Goal: Task Accomplishment & Management: Use online tool/utility

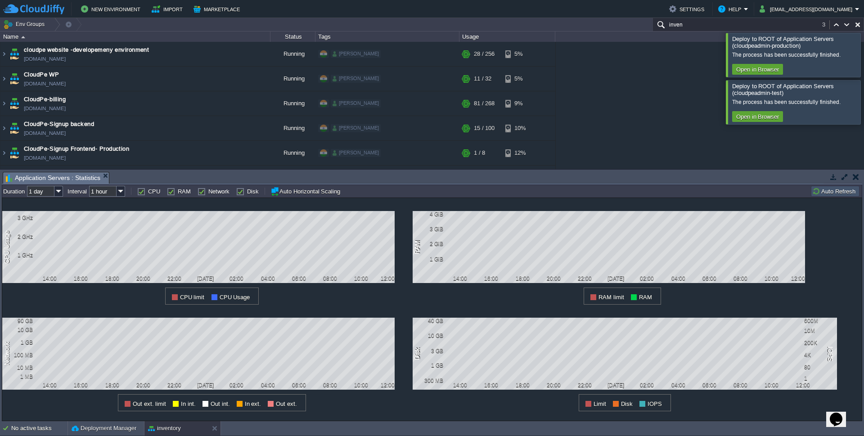
scroll to position [234, 0]
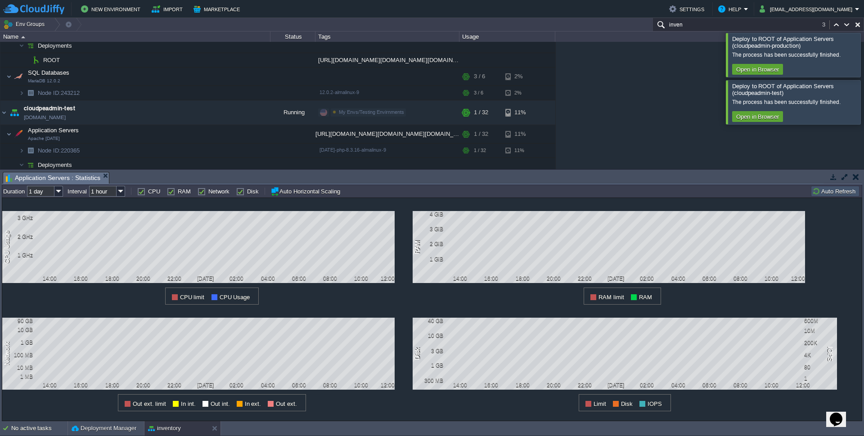
click at [858, 175] on button "button" at bounding box center [856, 177] width 6 height 8
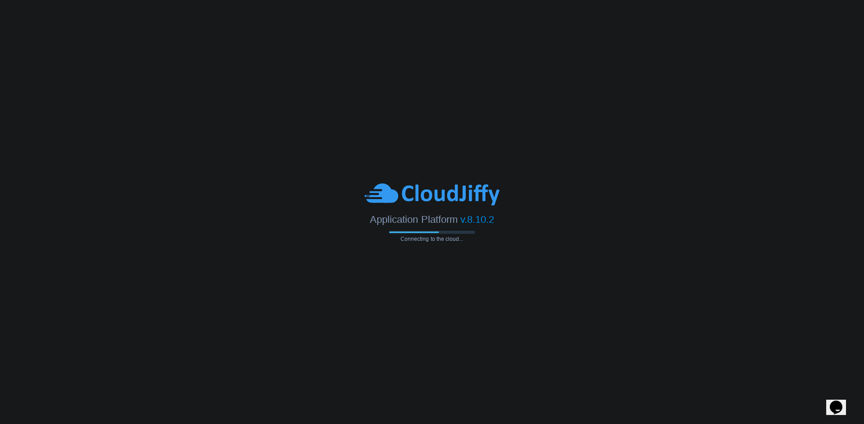
click at [270, 270] on body "Application Platform v.8.10.2 Connecting to the cloud..." at bounding box center [432, 212] width 864 height 424
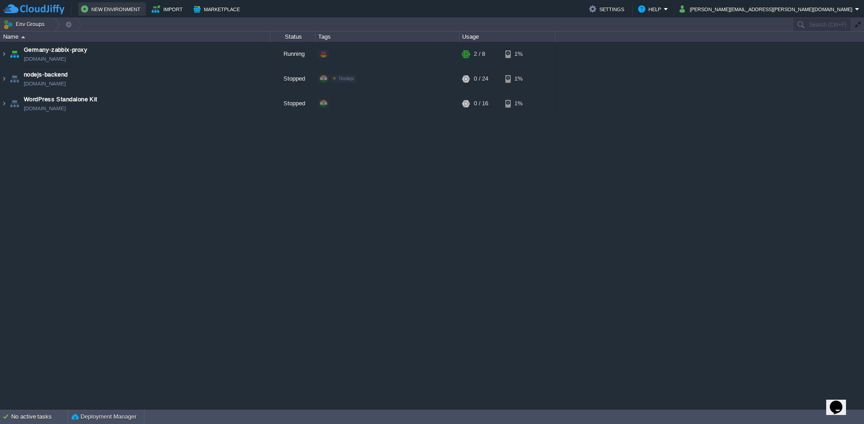
click at [121, 10] on button "New Environment" at bounding box center [112, 9] width 62 height 11
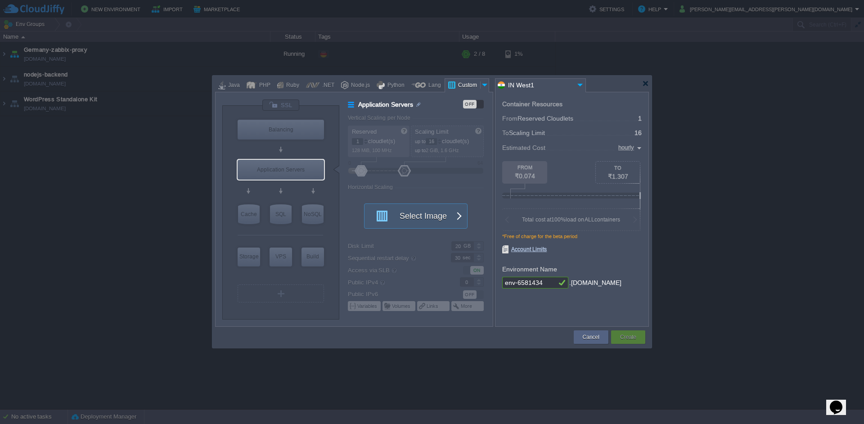
click at [482, 86] on div at bounding box center [485, 85] width 9 height 14
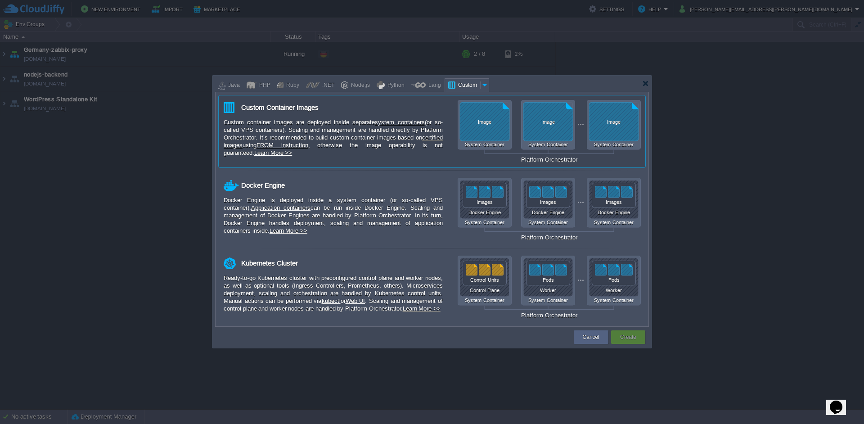
click at [485, 129] on div "Image System Container Image System Container Image System Container Platform O…" at bounding box center [549, 131] width 183 height 63
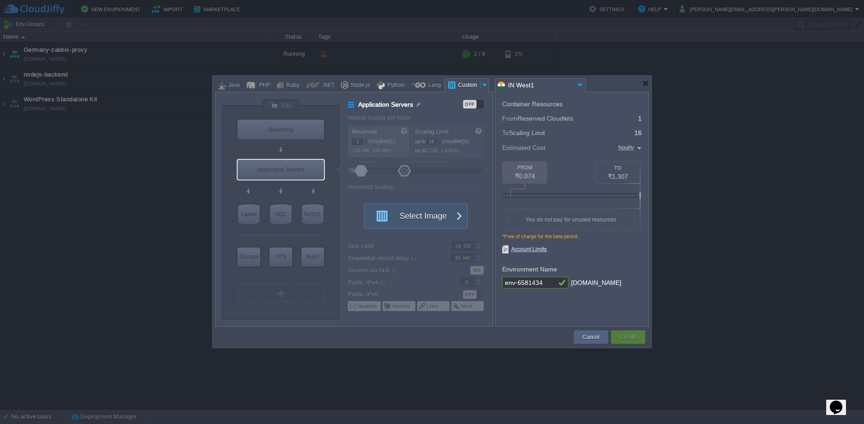
click at [485, 79] on div at bounding box center [485, 85] width 9 height 14
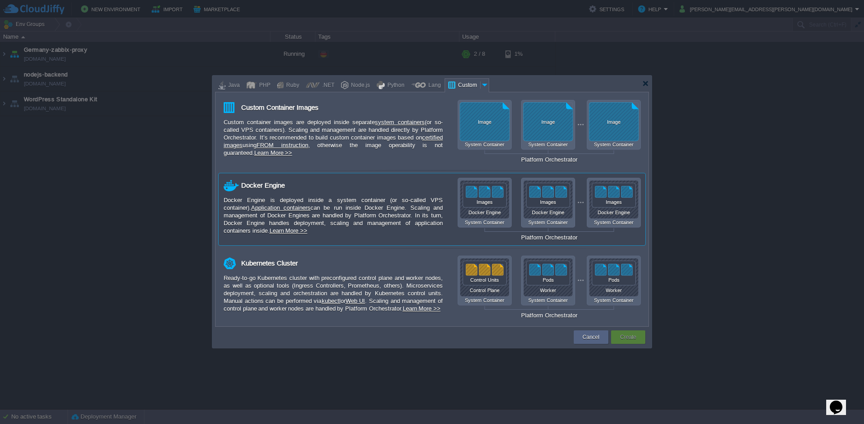
click at [486, 203] on div "Images" at bounding box center [485, 201] width 44 height 5
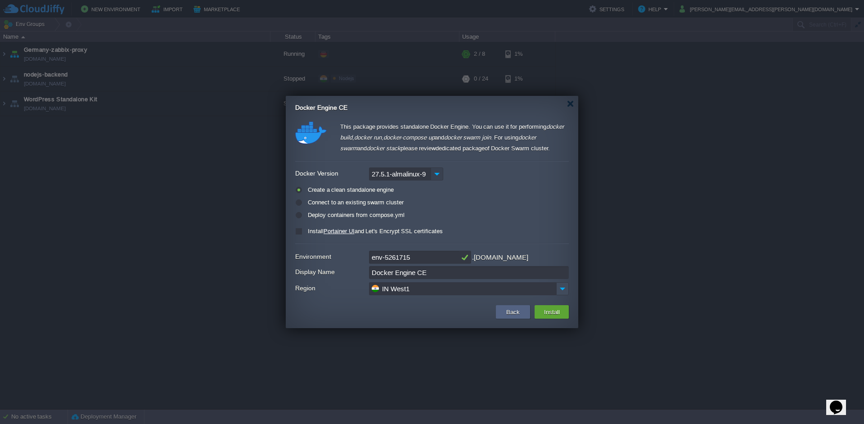
click at [441, 173] on img at bounding box center [437, 173] width 13 height 13
click at [440, 173] on img at bounding box center [437, 173] width 13 height 13
click at [516, 312] on button "Back" at bounding box center [513, 311] width 19 height 11
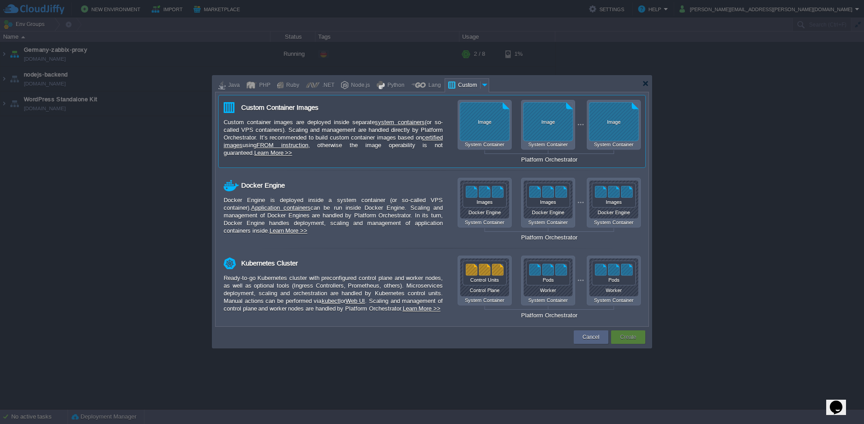
click at [569, 116] on div "Image System Container Image System Container Image System Container Platform O…" at bounding box center [549, 131] width 183 height 63
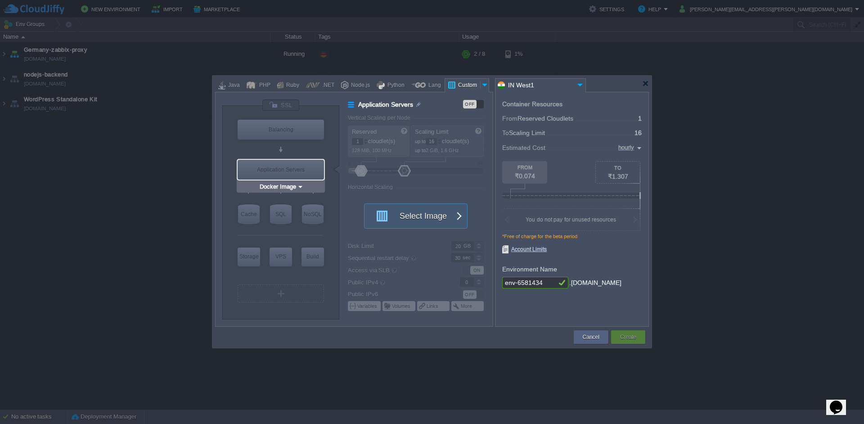
click at [282, 167] on div "Application Servers" at bounding box center [281, 170] width 86 height 20
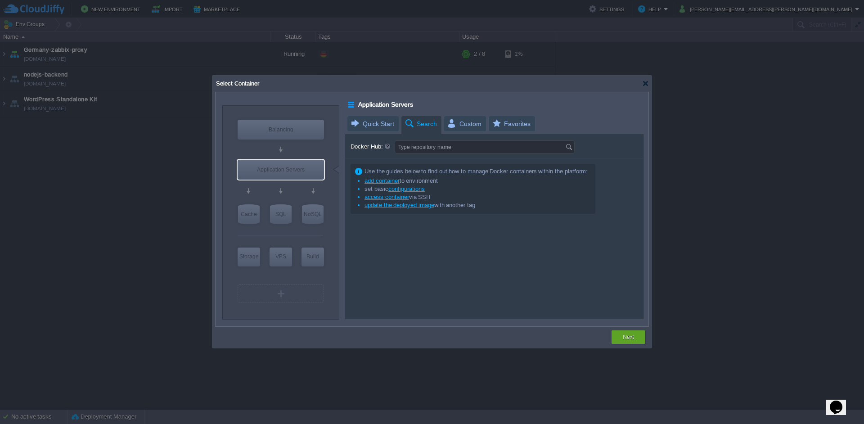
click at [649, 85] on div "Select Container" at bounding box center [433, 84] width 437 height 16
click at [646, 81] on div at bounding box center [645, 83] width 7 height 7
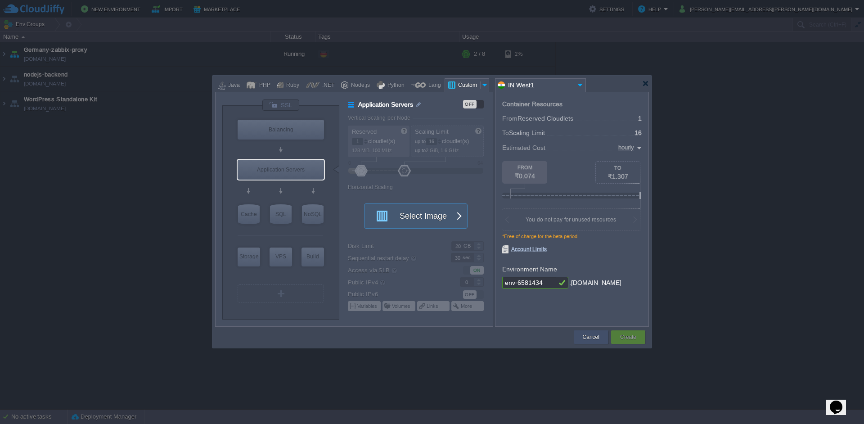
click at [592, 332] on div "Cancel" at bounding box center [591, 337] width 21 height 14
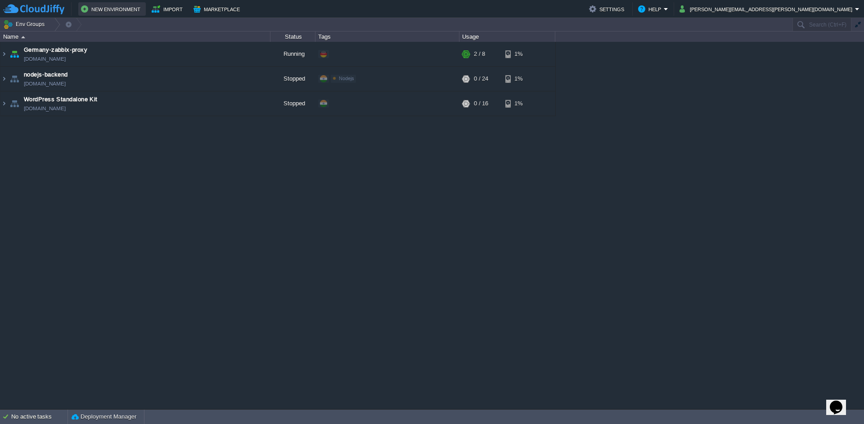
click at [117, 4] on button "New Environment" at bounding box center [112, 9] width 62 height 11
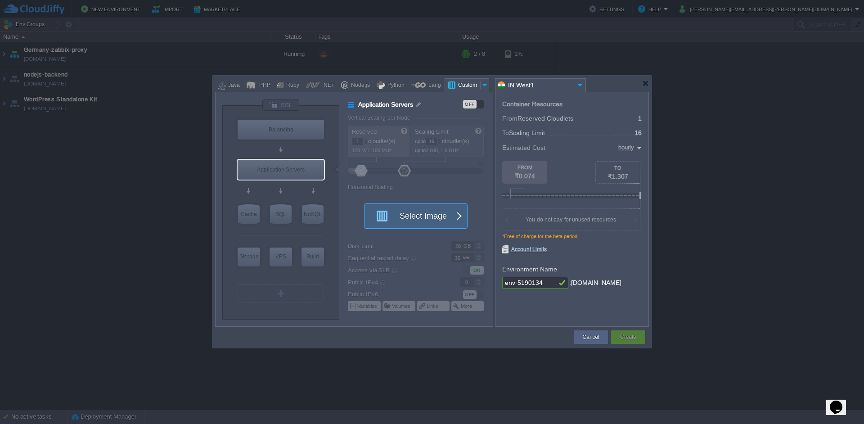
click at [452, 212] on div "Select Image" at bounding box center [416, 215] width 104 height 25
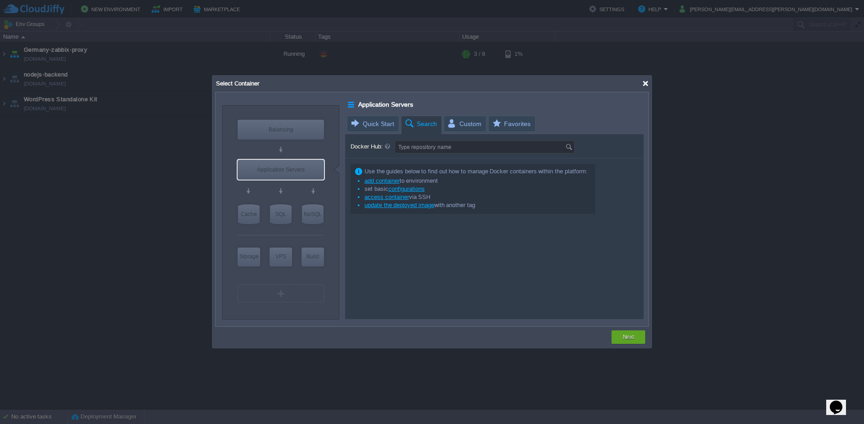
click at [645, 81] on div at bounding box center [645, 83] width 7 height 7
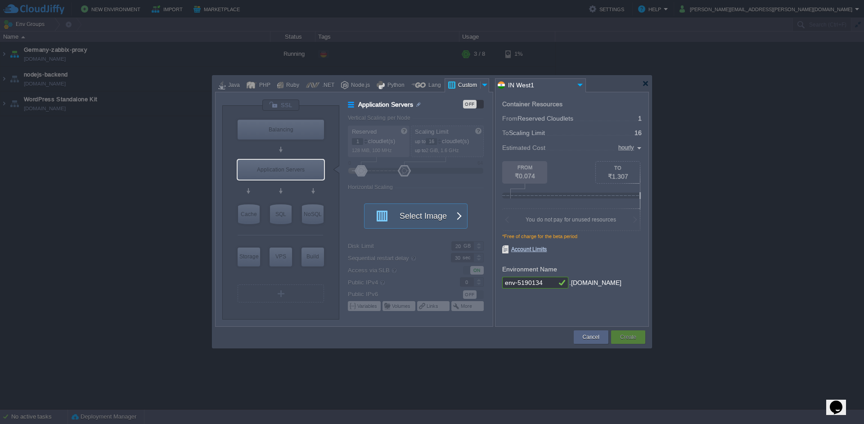
click at [482, 85] on div at bounding box center [485, 85] width 9 height 14
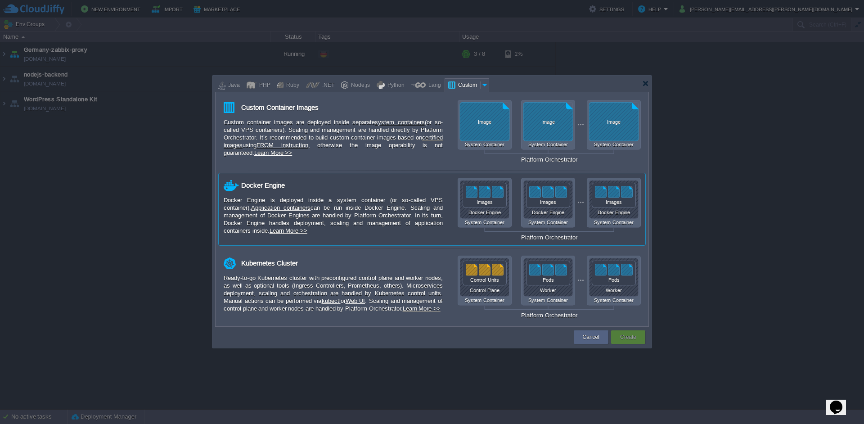
click at [619, 197] on div "Docker Engine System Container Docker Engine System Container Docker Engine Sys…" at bounding box center [549, 209] width 183 height 63
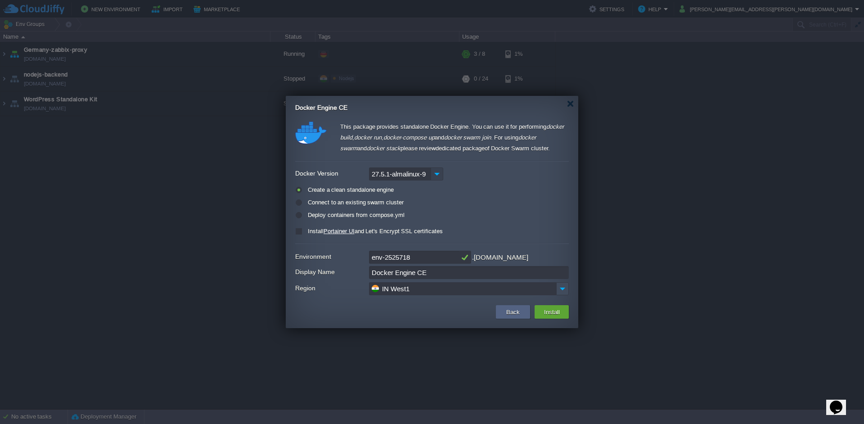
click at [437, 169] on img at bounding box center [437, 173] width 13 height 13
click at [511, 315] on button "Back" at bounding box center [513, 311] width 19 height 11
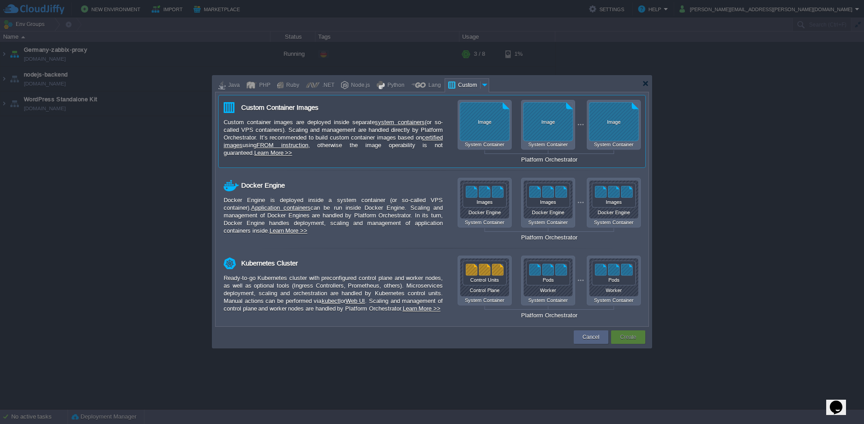
click at [541, 124] on div "Image" at bounding box center [548, 121] width 50 height 5
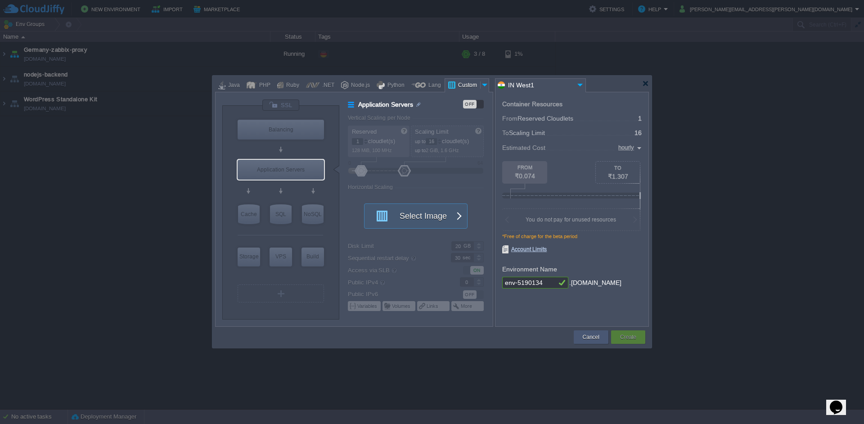
click at [590, 336] on button "Cancel" at bounding box center [591, 337] width 17 height 9
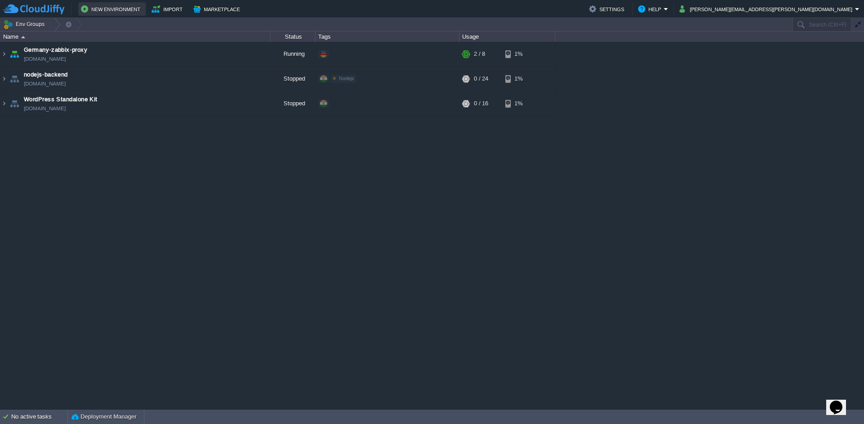
drag, startPoint x: 141, startPoint y: 5, endPoint x: 135, endPoint y: 9, distance: 7.5
click at [135, 9] on button "New Environment" at bounding box center [112, 9] width 62 height 11
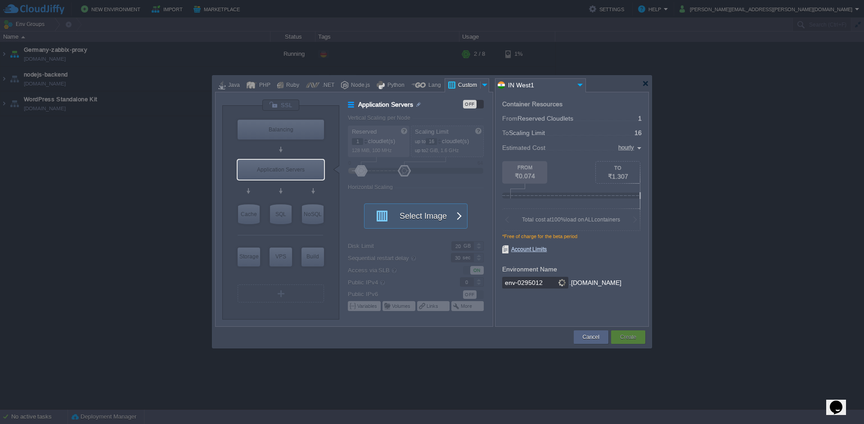
click at [129, 6] on div at bounding box center [432, 212] width 864 height 424
click at [482, 85] on div at bounding box center [485, 85] width 9 height 14
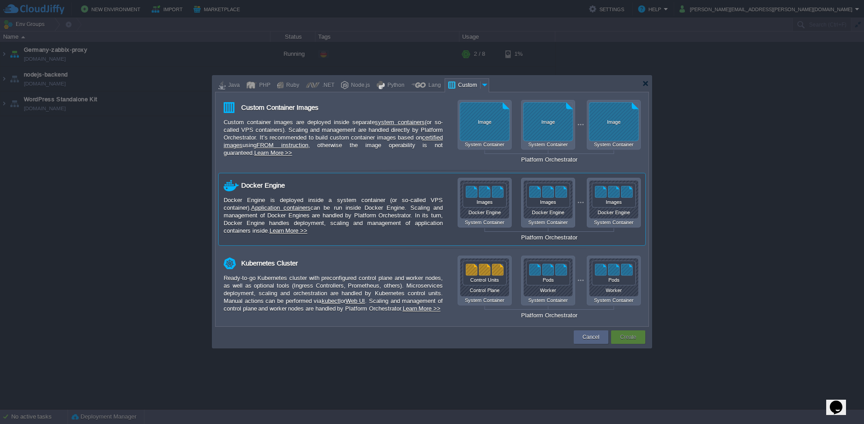
click at [493, 194] on div "Docker Engine System Container Docker Engine System Container Docker Engine Sys…" at bounding box center [549, 209] width 183 height 63
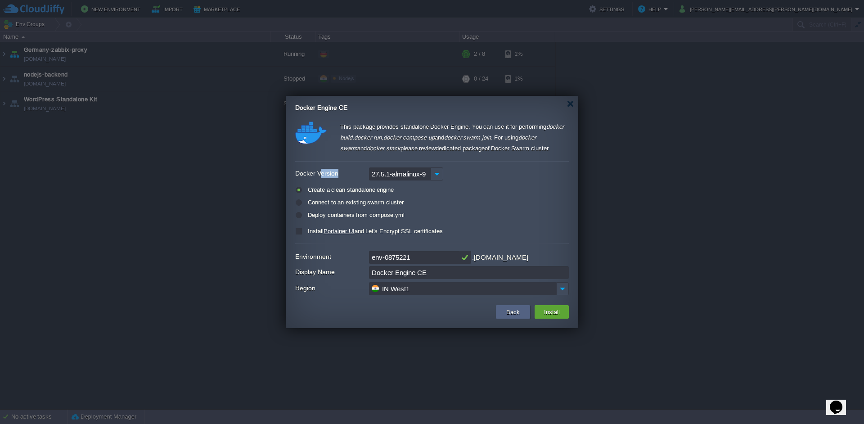
drag, startPoint x: 293, startPoint y: 171, endPoint x: 321, endPoint y: 176, distance: 27.9
click at [321, 176] on div "This package provides standalone Docker Engine. You can use it for performing d…" at bounding box center [432, 210] width 293 height 176
